Goal: Task Accomplishment & Management: Complete application form

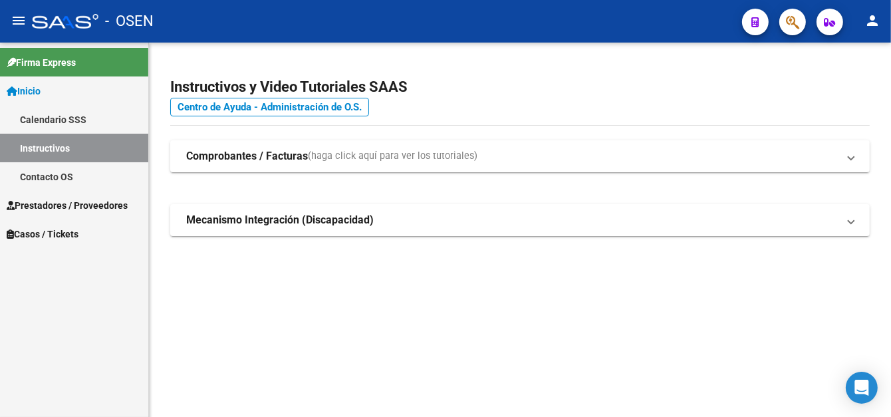
click at [53, 208] on span "Prestadores / Proveedores" at bounding box center [67, 205] width 121 height 15
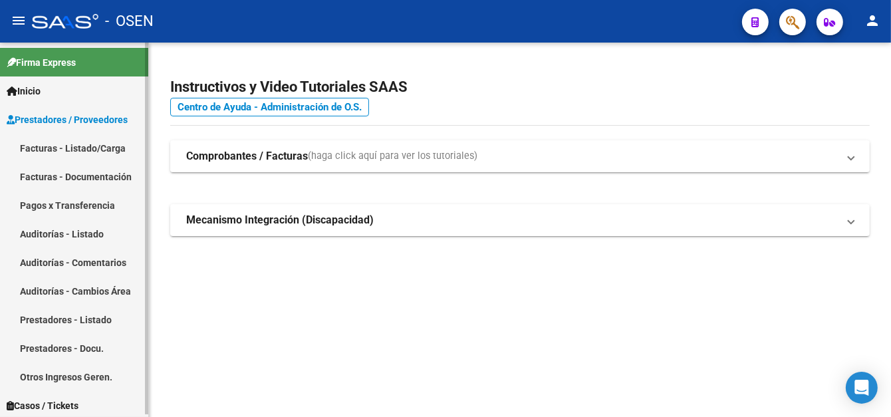
click at [87, 154] on link "Facturas - Listado/Carga" at bounding box center [74, 148] width 148 height 29
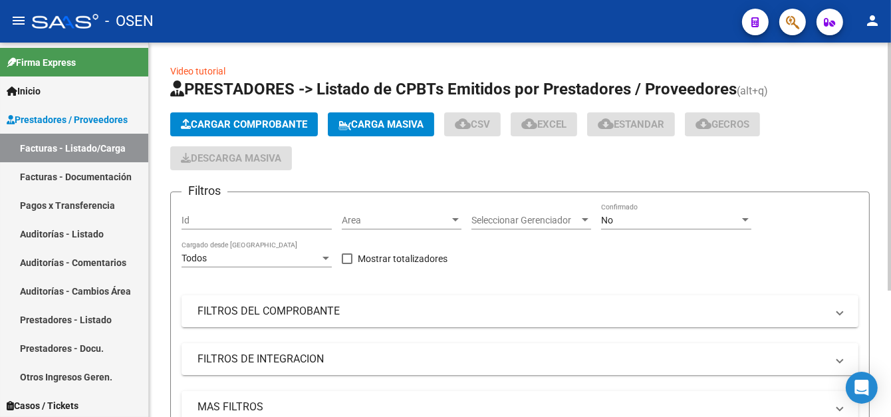
click at [270, 118] on span "Cargar Comprobante" at bounding box center [244, 124] width 126 height 12
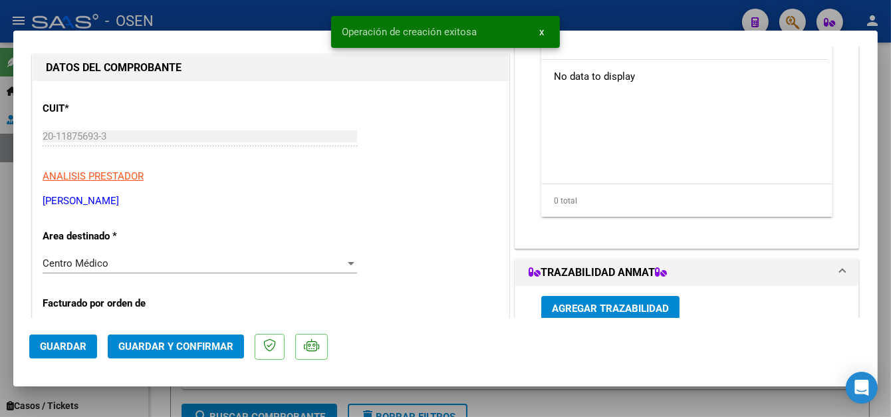
scroll to position [200, 0]
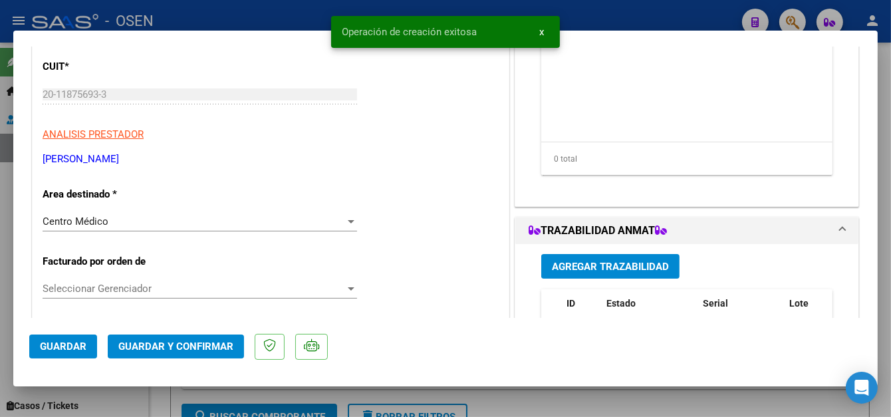
click at [65, 351] on span "Guardar" at bounding box center [63, 347] width 47 height 12
click at [579, 12] on div at bounding box center [445, 208] width 891 height 417
type input "$ 0,00"
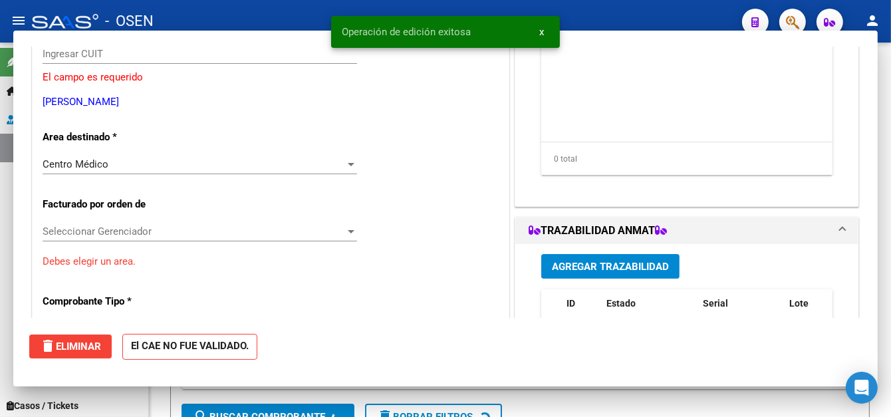
scroll to position [159, 0]
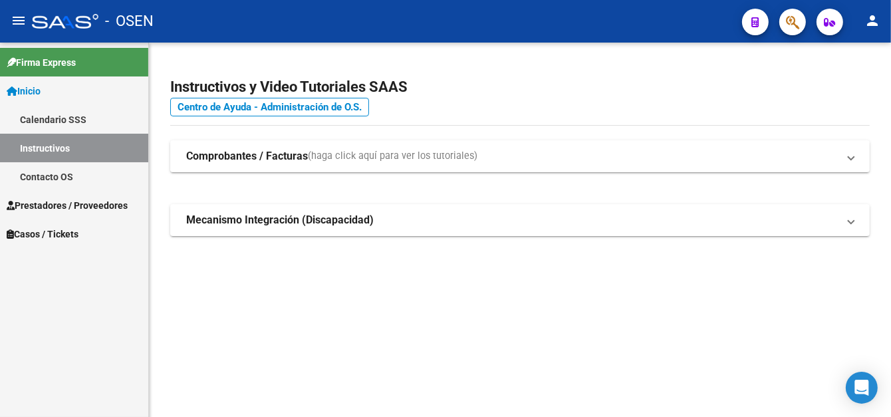
click at [62, 188] on link "Contacto OS" at bounding box center [74, 176] width 148 height 29
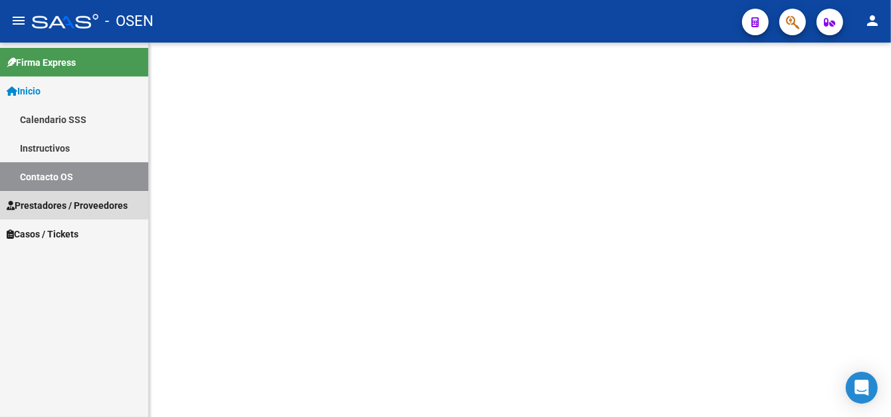
click at [60, 198] on span "Prestadores / Proveedores" at bounding box center [67, 205] width 121 height 15
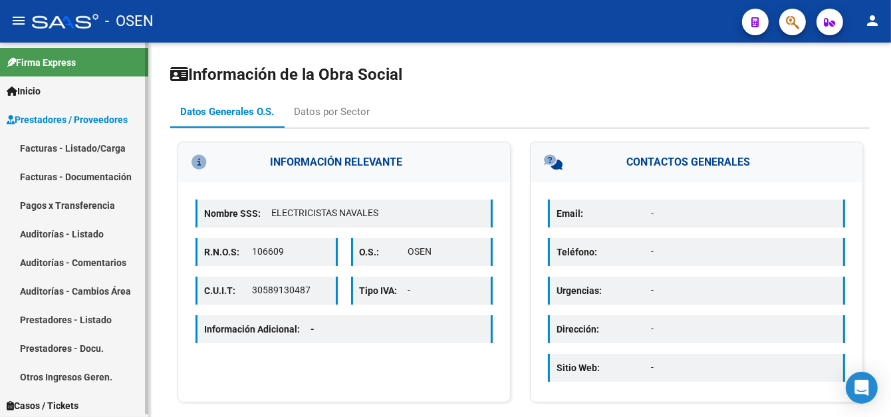
click at [85, 145] on link "Facturas - Listado/Carga" at bounding box center [74, 148] width 148 height 29
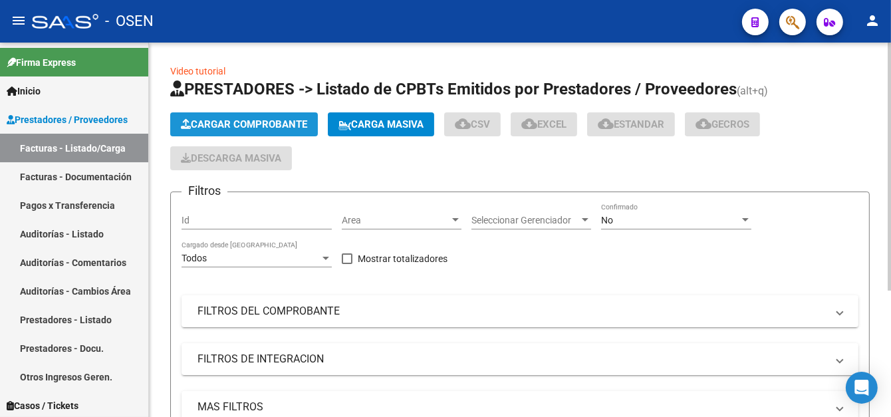
click at [268, 130] on button "Cargar Comprobante" at bounding box center [244, 124] width 148 height 24
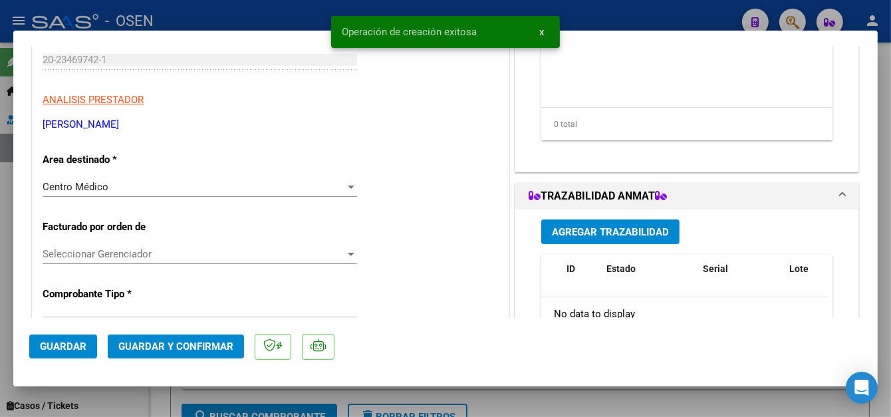
scroll to position [266, 0]
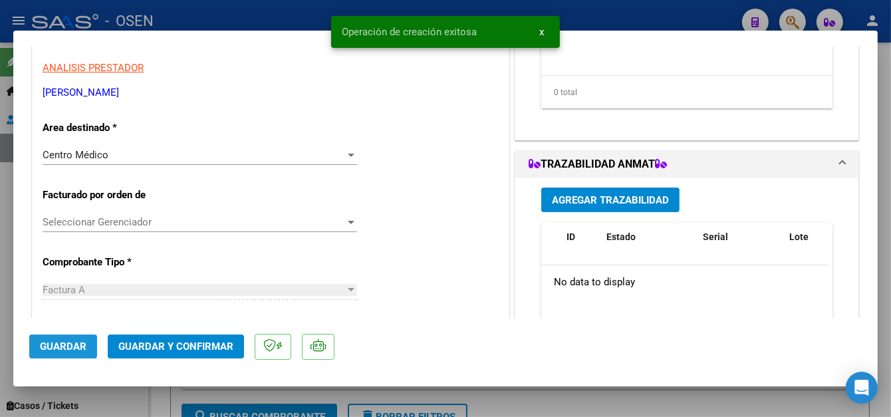
click at [73, 344] on span "Guardar" at bounding box center [63, 347] width 47 height 12
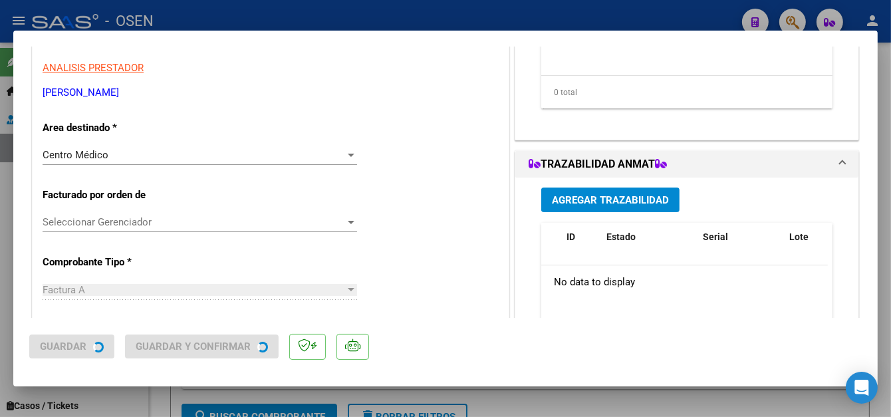
click at [279, 17] on div at bounding box center [445, 208] width 891 height 417
type input "$ 0,00"
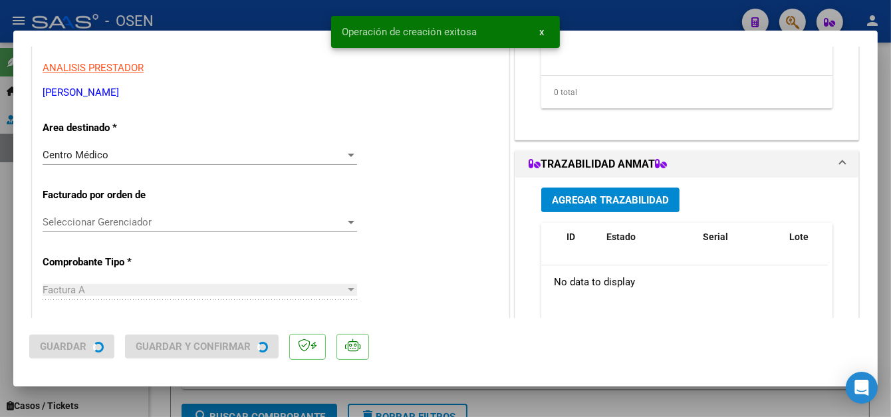
scroll to position [226, 0]
